Goal: Find specific page/section

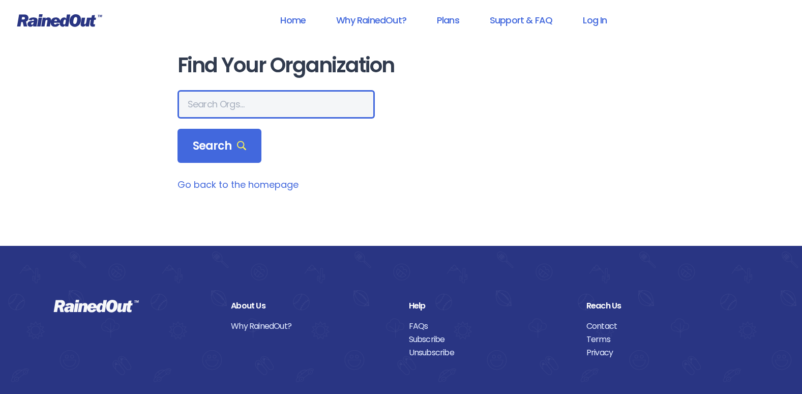
click at [237, 107] on input "text" at bounding box center [275, 104] width 197 height 28
type input "San Marcos"
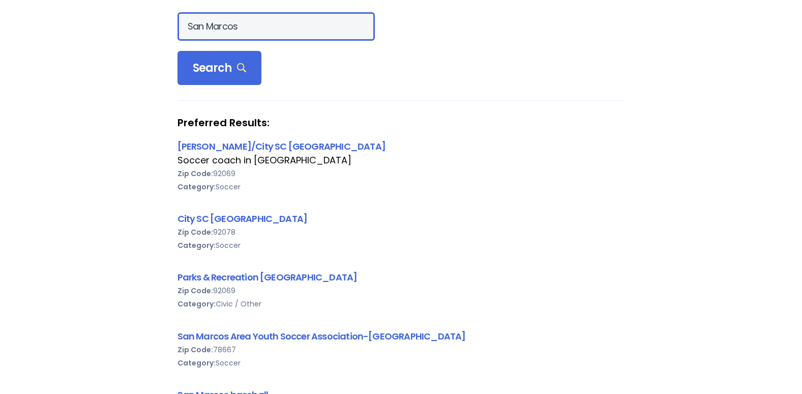
scroll to position [102, 0]
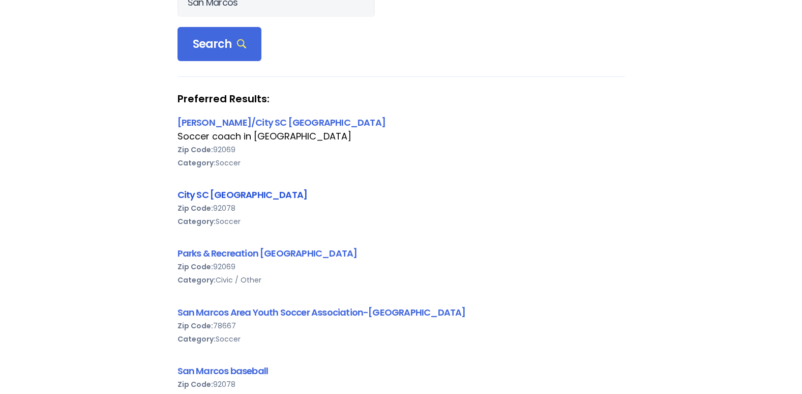
click at [229, 193] on link "City SC [GEOGRAPHIC_DATA]" at bounding box center [242, 194] width 130 height 13
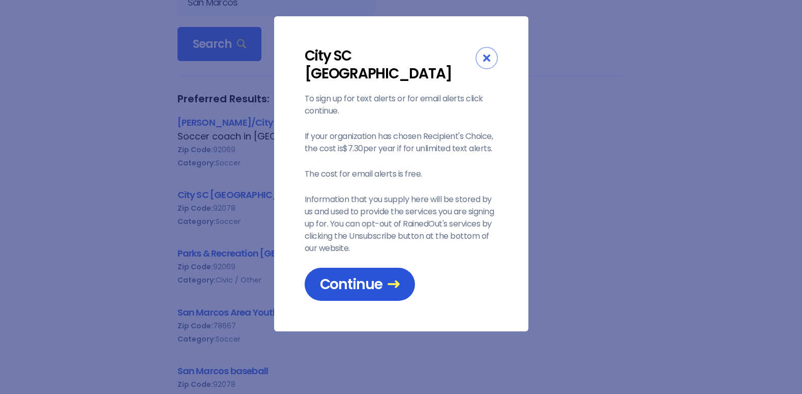
click at [354, 275] on span "Continue" at bounding box center [360, 284] width 80 height 18
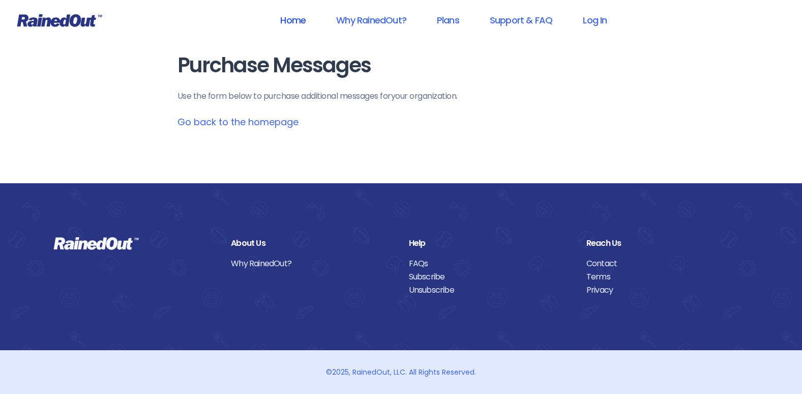
click at [291, 18] on link "Home" at bounding box center [293, 20] width 52 height 23
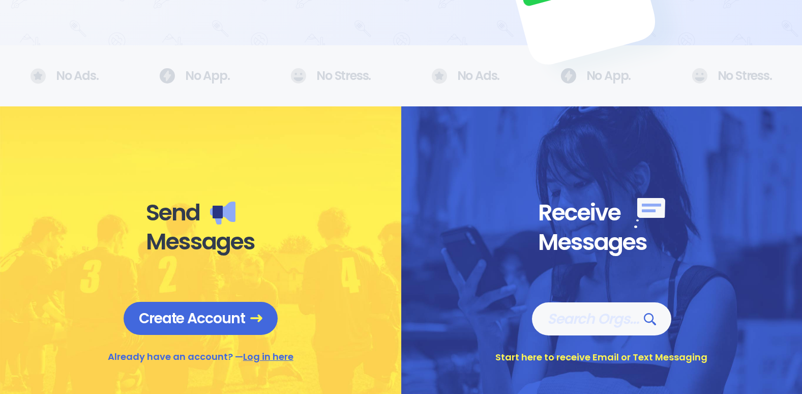
scroll to position [153, 0]
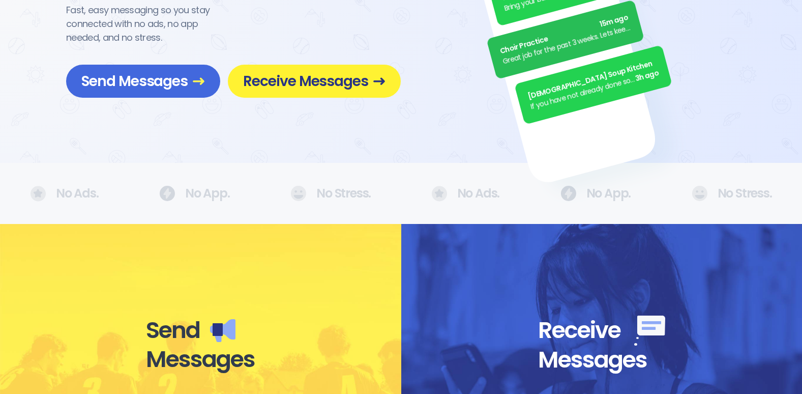
click at [309, 88] on span "Receive Messages" at bounding box center [314, 81] width 142 height 18
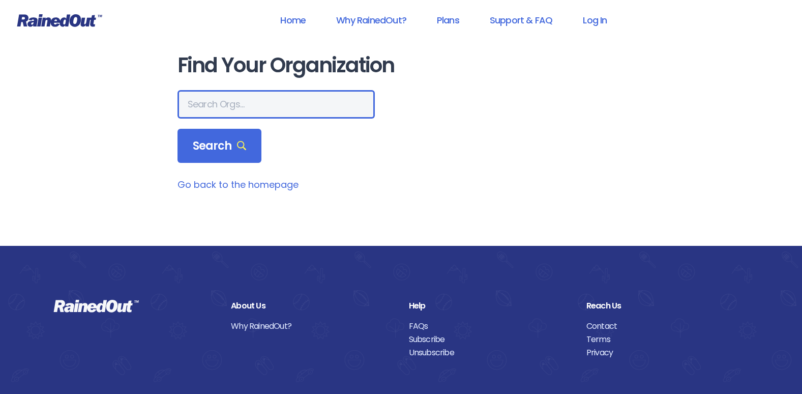
click at [283, 110] on input "text" at bounding box center [275, 104] width 197 height 28
type input "San Marcos"
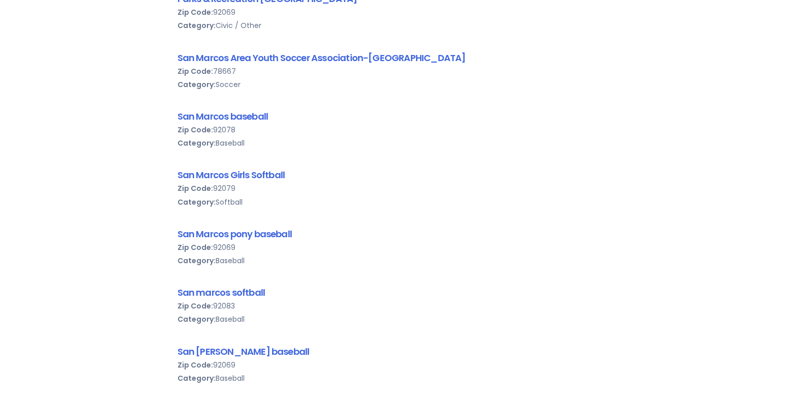
scroll to position [305, 0]
